Goal: Task Accomplishment & Management: Manage account settings

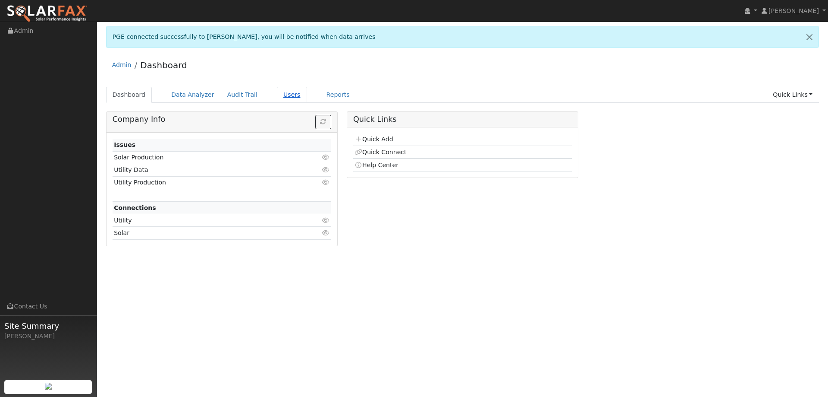
click at [286, 94] on link "Users" at bounding box center [292, 95] width 30 height 16
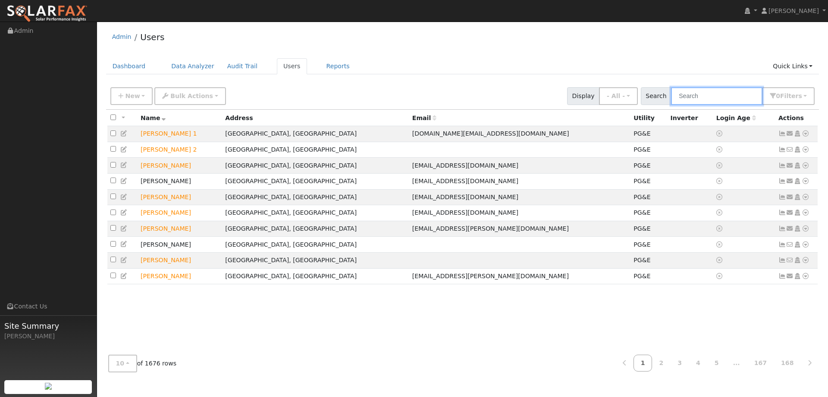
click at [702, 100] on input "text" at bounding box center [716, 96] width 91 height 18
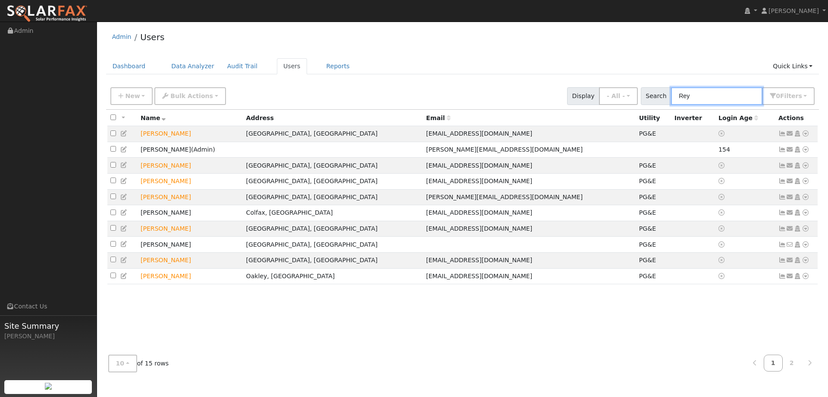
type input "Rey"
click at [361, 340] on div "All None All on page None on page Name Address Email Utility Inverter Login Age…" at bounding box center [463, 229] width 714 height 238
click at [806, 136] on icon at bounding box center [806, 133] width 8 height 6
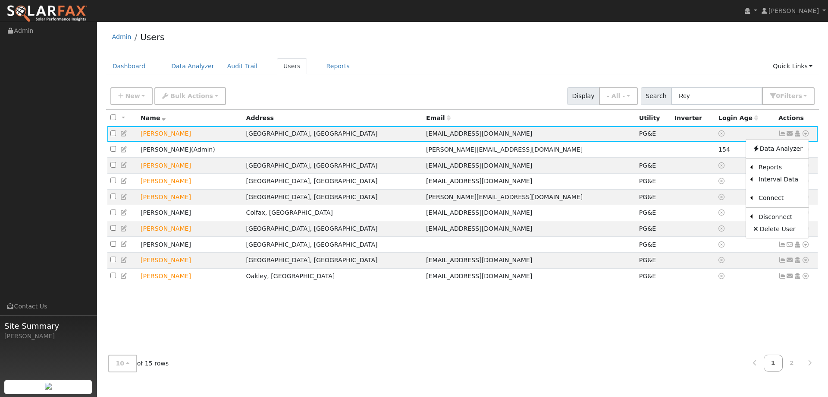
click at [690, 323] on div "All None All on page None on page Name Address Email Utility Inverter Login Age…" at bounding box center [463, 229] width 714 height 238
